Goal: Task Accomplishment & Management: Complete application form

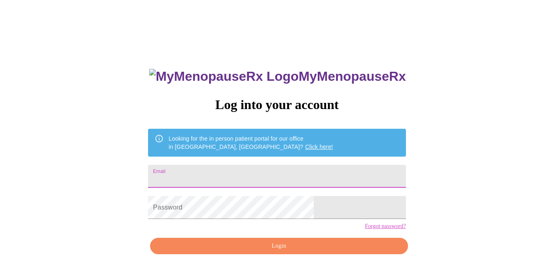
click at [265, 170] on input "Email" at bounding box center [277, 176] width 258 height 23
type input "[EMAIL_ADDRESS][DOMAIN_NAME]"
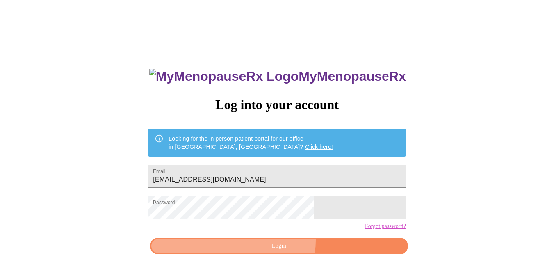
click at [274, 255] on button "Login" at bounding box center [279, 246] width 258 height 17
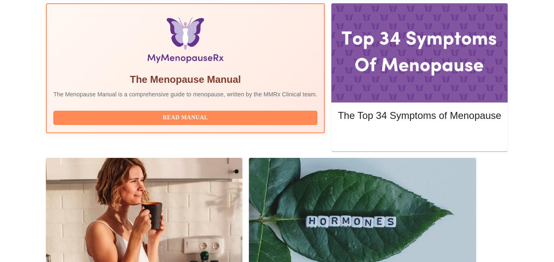
scroll to position [268, 0]
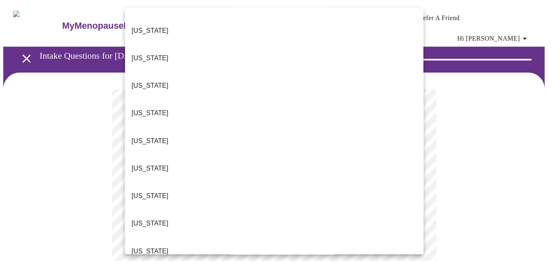
scroll to position [436, 0]
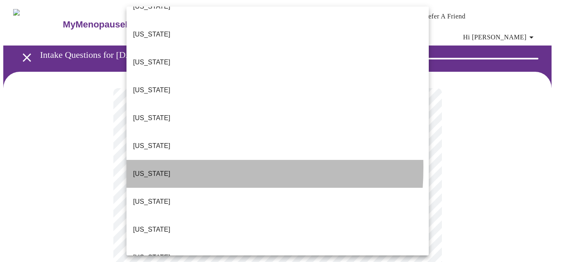
click at [139, 169] on p "[US_STATE]" at bounding box center [151, 174] width 37 height 10
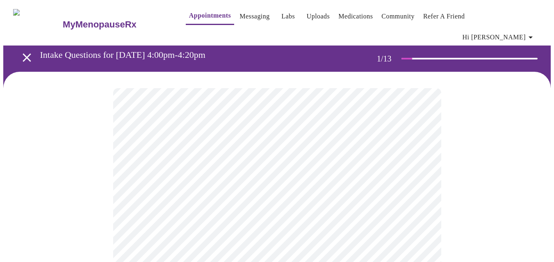
drag, startPoint x: 554, startPoint y: 88, endPoint x: 557, endPoint y: 116, distance: 28.0
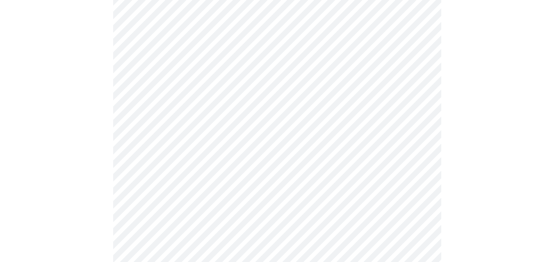
scroll to position [121, 0]
click at [419, 119] on body "MyMenopauseRx Appointments Messaging Labs Uploads Medications Community Refer a…" at bounding box center [280, 260] width 554 height 756
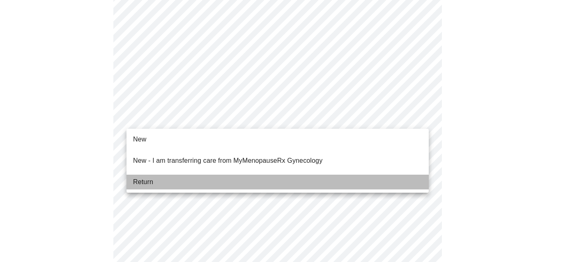
click at [378, 178] on li "Return" at bounding box center [277, 182] width 302 height 15
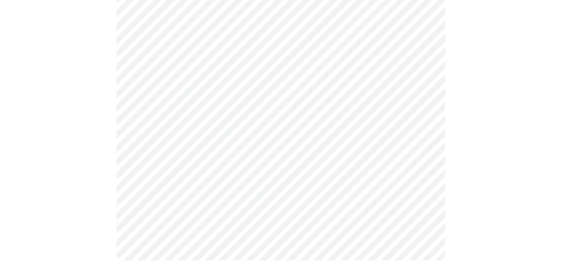
scroll to position [0, 0]
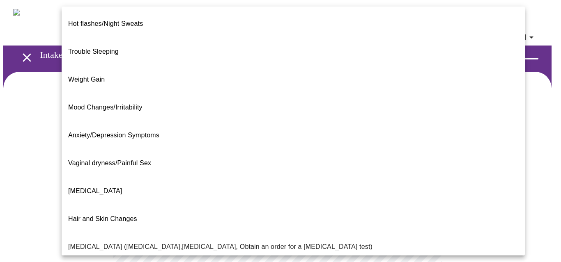
click at [351, 169] on body "MyMenopauseRx Appointments Messaging Labs Uploads Medications Community Refer a…" at bounding box center [280, 255] width 554 height 505
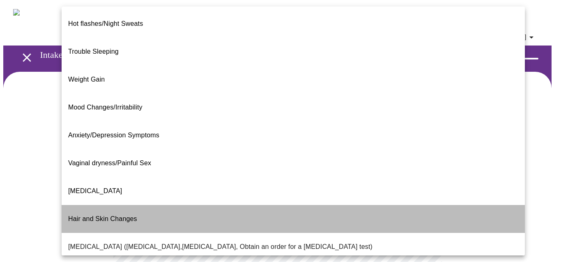
click at [447, 205] on li "Hair and Skin Changes" at bounding box center [293, 219] width 463 height 28
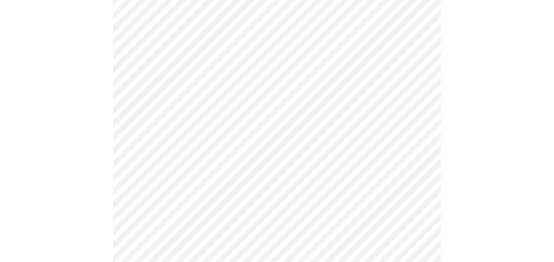
scroll to position [131, 0]
click at [411, 122] on body "MyMenopauseRx Appointments Messaging Labs Uploads Medications Community Refer a…" at bounding box center [280, 122] width 554 height 500
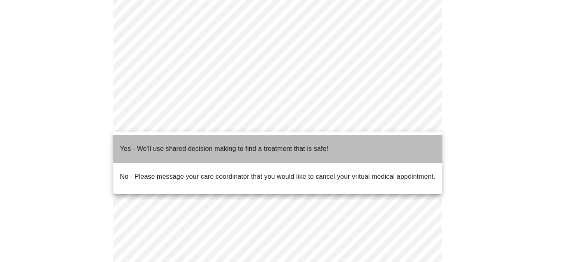
click at [399, 140] on li "Yes - We'll use shared decision making to find a treatment that is safe!" at bounding box center [277, 149] width 328 height 28
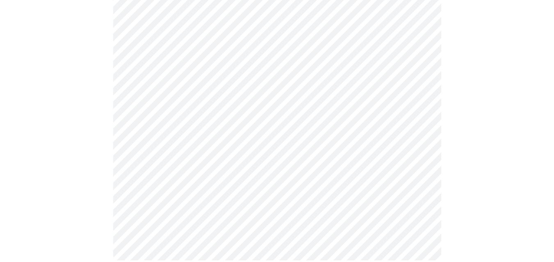
scroll to position [0, 0]
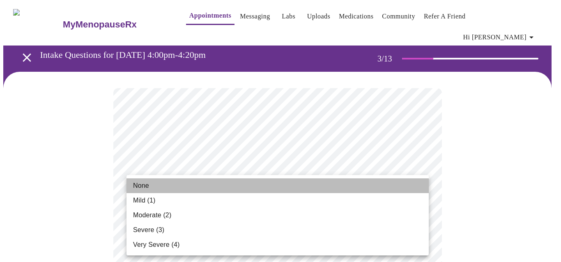
click at [414, 186] on li "None" at bounding box center [277, 185] width 302 height 15
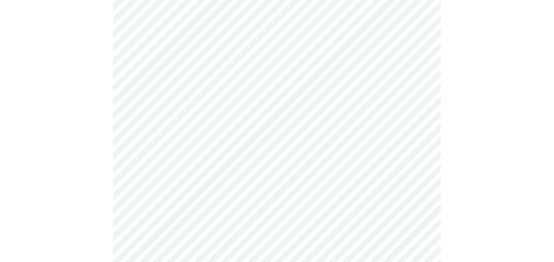
scroll to position [154, 0]
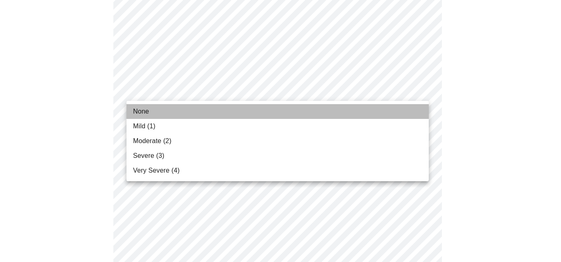
click at [414, 106] on li "None" at bounding box center [277, 111] width 302 height 15
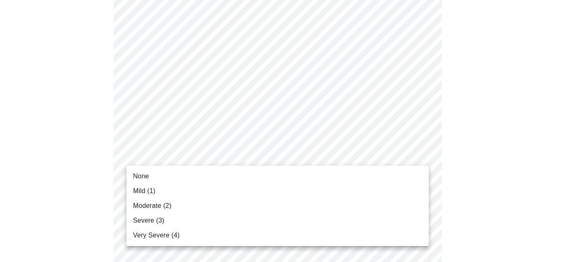
click at [400, 203] on li "Moderate (2)" at bounding box center [277, 206] width 302 height 15
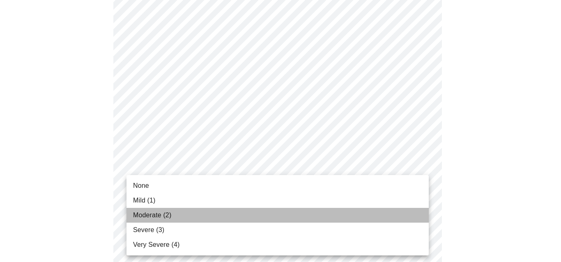
click at [414, 221] on li "Moderate (2)" at bounding box center [277, 215] width 302 height 15
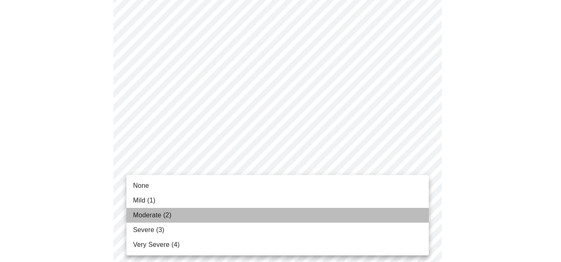
click at [406, 212] on li "Moderate (2)" at bounding box center [277, 215] width 302 height 15
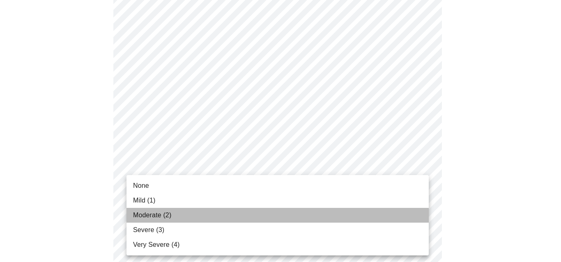
click at [416, 217] on li "Moderate (2)" at bounding box center [277, 215] width 302 height 15
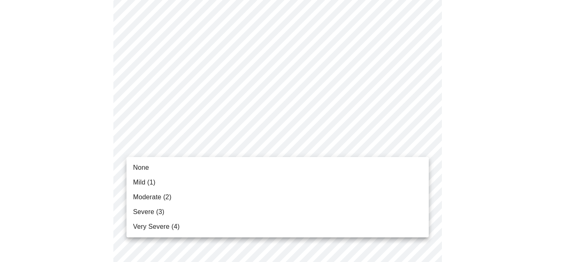
click at [418, 145] on body "MyMenopauseRx Appointments Messaging Labs Uploads Medications Community Refer a…" at bounding box center [280, 121] width 554 height 1034
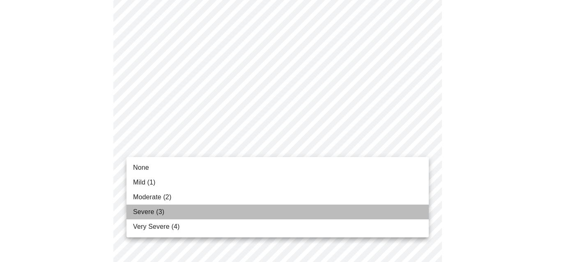
click at [407, 210] on li "Severe (3)" at bounding box center [277, 212] width 302 height 15
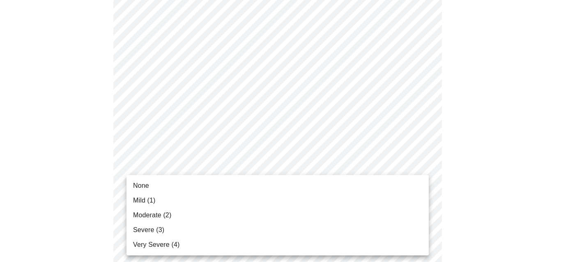
click at [411, 216] on body "MyMenopauseRx Appointments Messaging Labs Uploads Medications Community Refer a…" at bounding box center [280, 115] width 554 height 1023
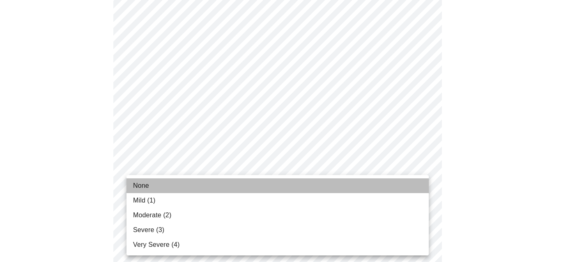
click at [407, 192] on li "None" at bounding box center [277, 185] width 302 height 15
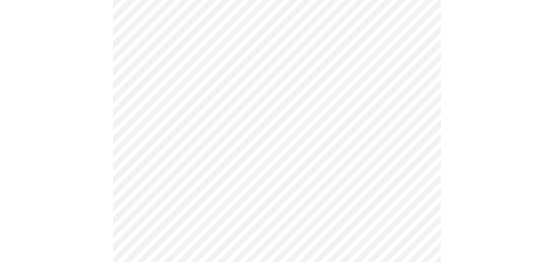
scroll to position [629, 0]
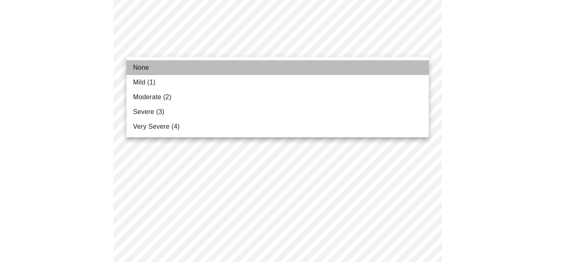
click at [373, 70] on li "None" at bounding box center [277, 67] width 302 height 15
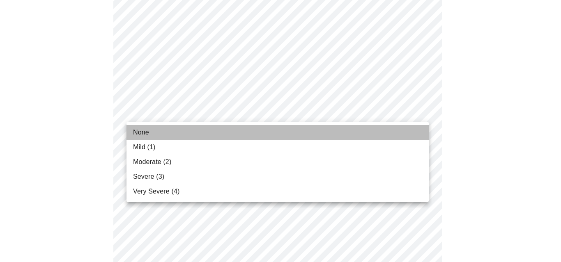
click at [370, 125] on li "None" at bounding box center [277, 132] width 302 height 15
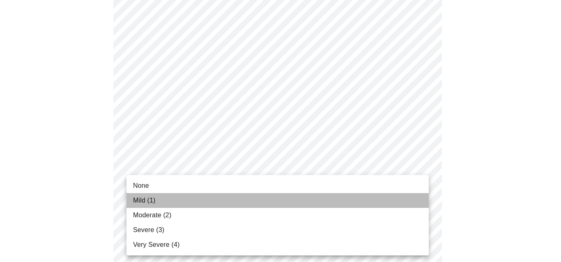
click at [360, 201] on li "Mild (1)" at bounding box center [277, 200] width 302 height 15
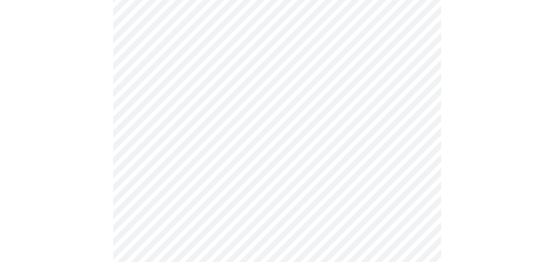
scroll to position [345, 0]
click at [415, 158] on body "MyMenopauseRx Appointments Messaging Labs Uploads Medications Community Refer a…" at bounding box center [280, 69] width 554 height 821
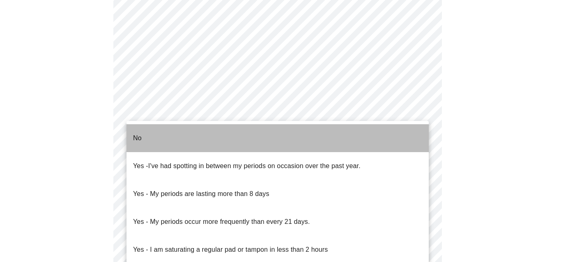
click at [416, 141] on li "No" at bounding box center [277, 138] width 302 height 28
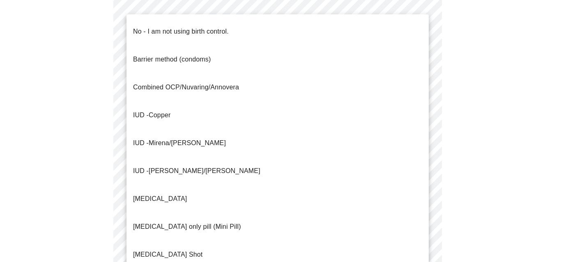
click at [396, 220] on body "MyMenopauseRx Appointments Messaging Labs Uploads Medications Community Refer a…" at bounding box center [280, 67] width 554 height 817
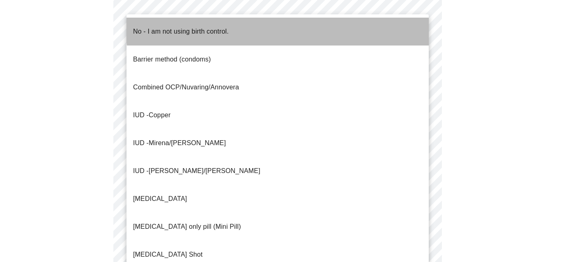
click at [333, 24] on li "No - I am not using birth control." at bounding box center [277, 32] width 302 height 28
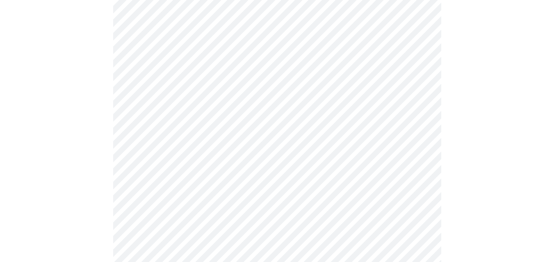
scroll to position [476, 0]
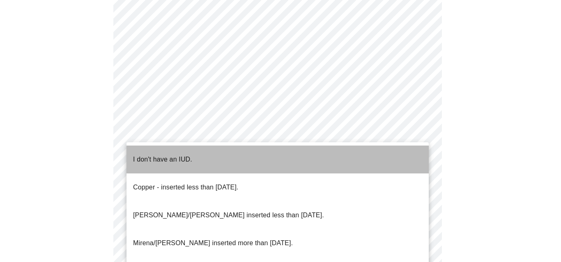
click at [402, 156] on li "I don't have an IUD." at bounding box center [277, 160] width 302 height 28
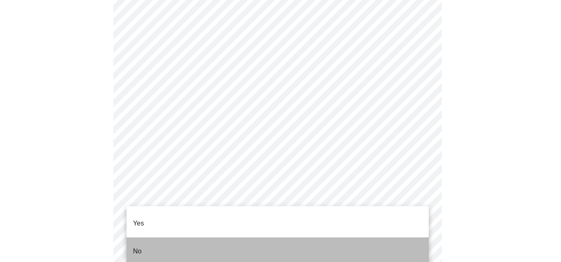
click at [406, 240] on li "No" at bounding box center [277, 252] width 302 height 28
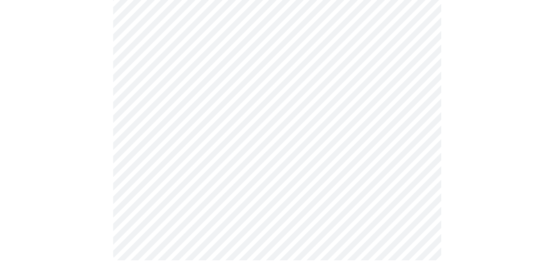
scroll to position [0, 0]
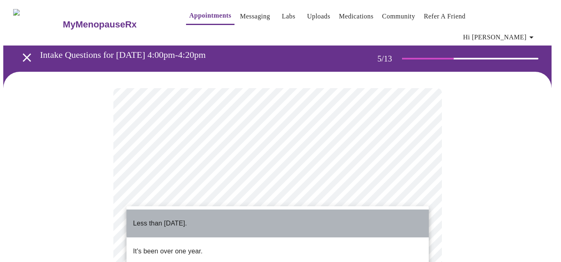
click at [399, 215] on li "Less than [DATE]." at bounding box center [277, 224] width 302 height 28
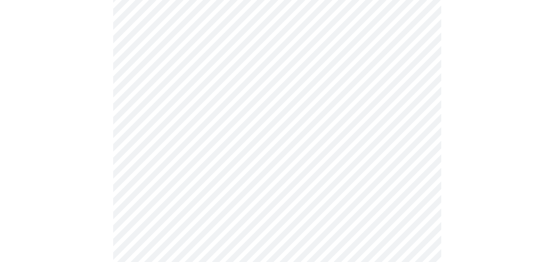
scroll to position [2183, 0]
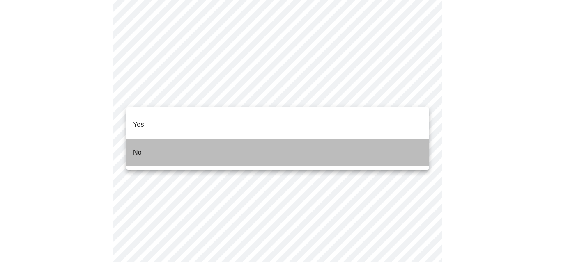
click at [414, 145] on li "No" at bounding box center [277, 153] width 302 height 28
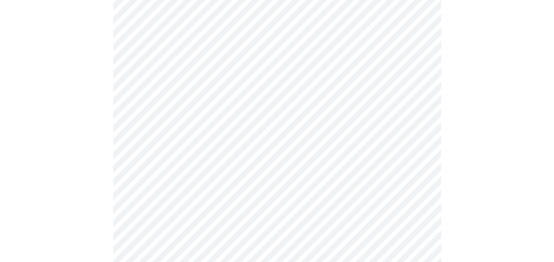
scroll to position [462, 0]
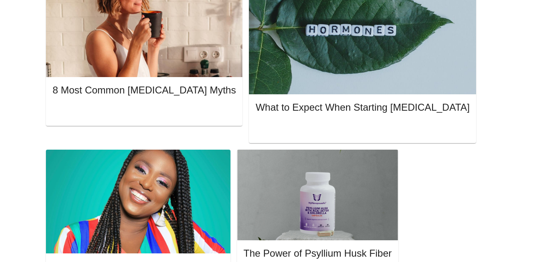
scroll to position [233, 0]
